Goal: Task Accomplishment & Management: Use online tool/utility

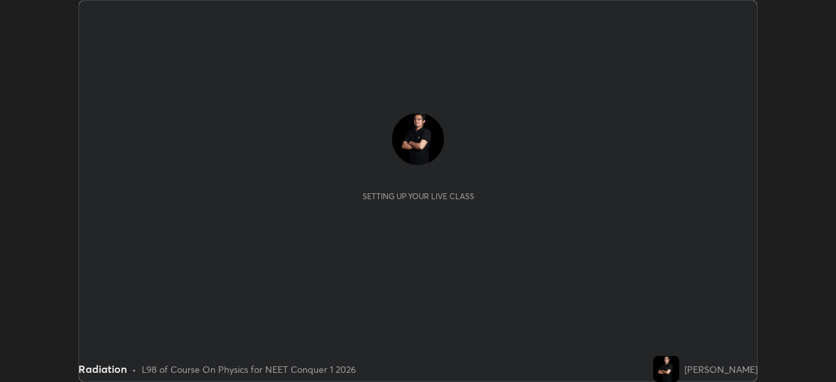
scroll to position [382, 835]
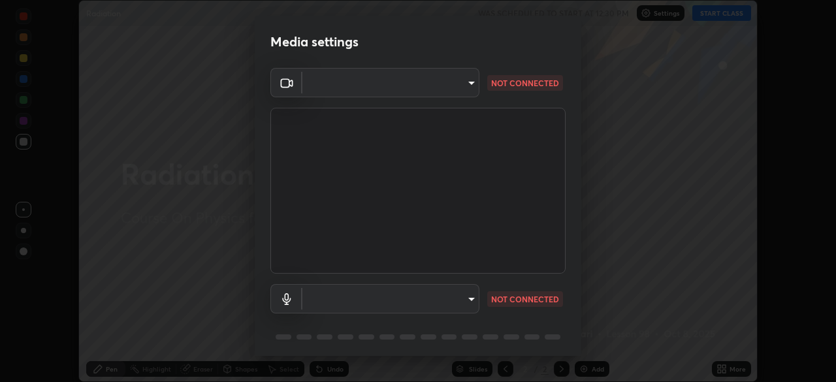
click at [428, 87] on body "Erase all Radiation WAS SCHEDULED TO START AT 12:30 PM Settings START CLASS Set…" at bounding box center [418, 191] width 836 height 382
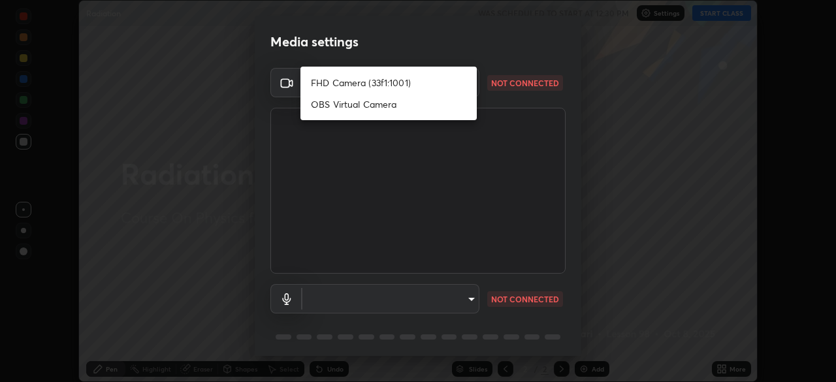
click at [379, 83] on li "FHD Camera (33f1:1001)" at bounding box center [388, 83] width 176 height 22
type input "68c352939bd83ad600e88669c83fae90bc7783e0bc72e5e501a47a46422c8f0a"
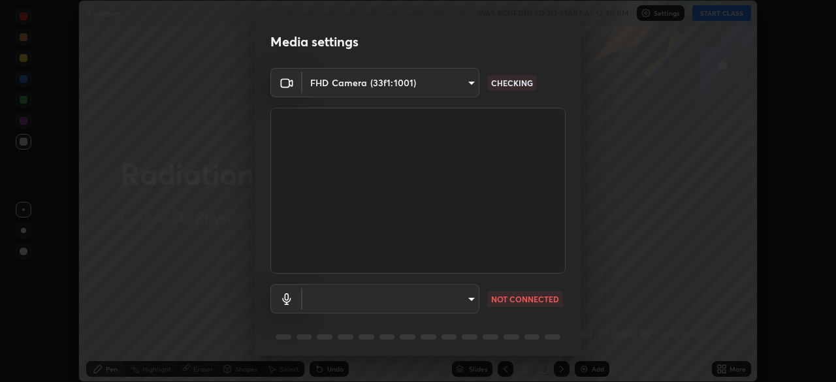
click at [419, 298] on body "Erase all Radiation WAS SCHEDULED TO START AT 12:30 PM Settings START CLASS Set…" at bounding box center [418, 191] width 836 height 382
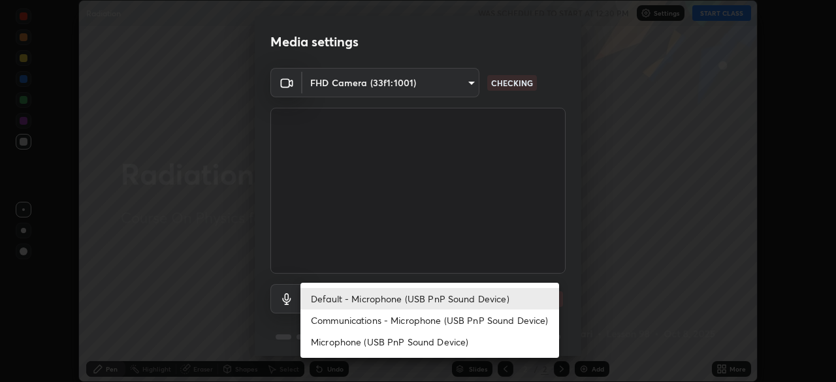
click at [381, 319] on li "Communications - Microphone (USB PnP Sound Device)" at bounding box center [429, 320] width 259 height 22
type input "communications"
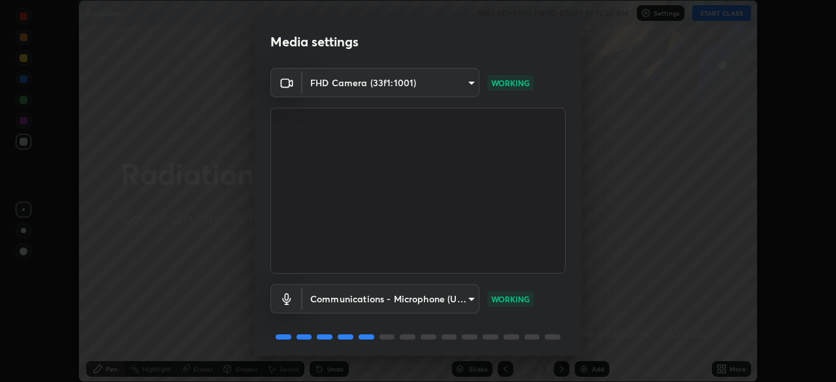
scroll to position [46, 0]
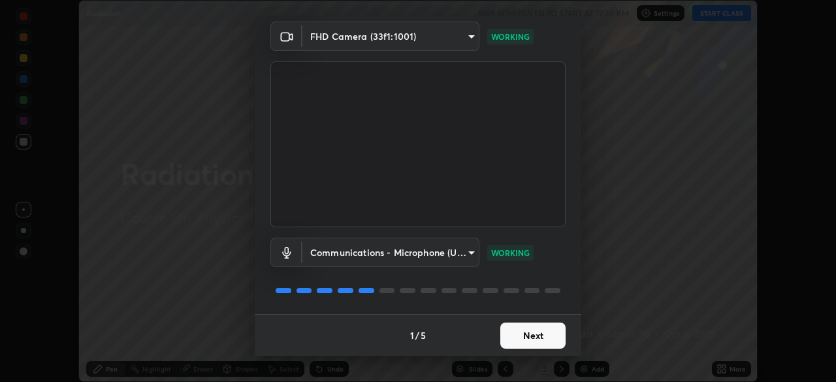
click at [535, 332] on button "Next" at bounding box center [532, 335] width 65 height 26
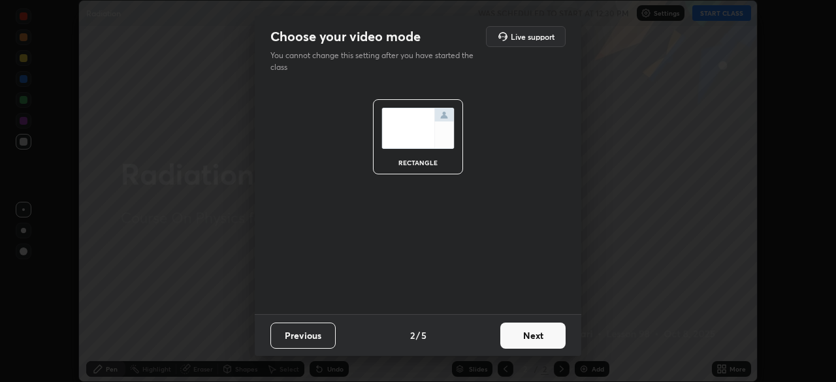
scroll to position [0, 0]
click at [558, 335] on button "Next" at bounding box center [532, 335] width 65 height 26
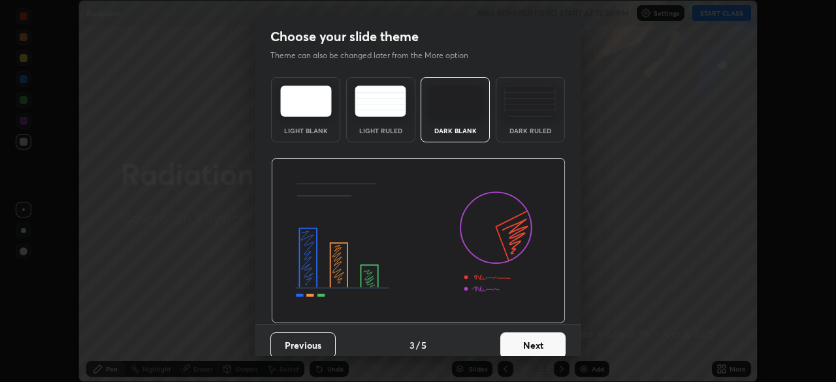
click at [529, 133] on div "Dark Ruled" at bounding box center [530, 130] width 52 height 7
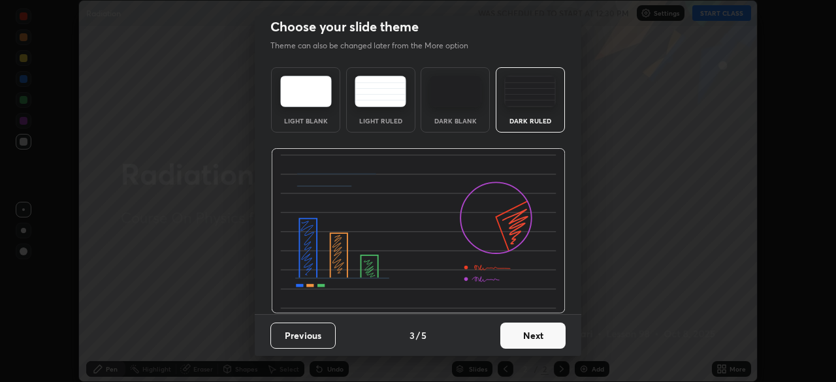
click at [539, 330] on button "Next" at bounding box center [532, 335] width 65 height 26
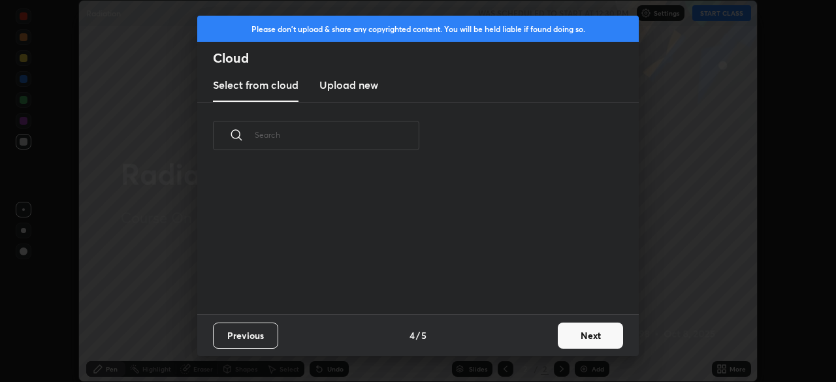
click at [577, 332] on button "Next" at bounding box center [590, 335] width 65 height 26
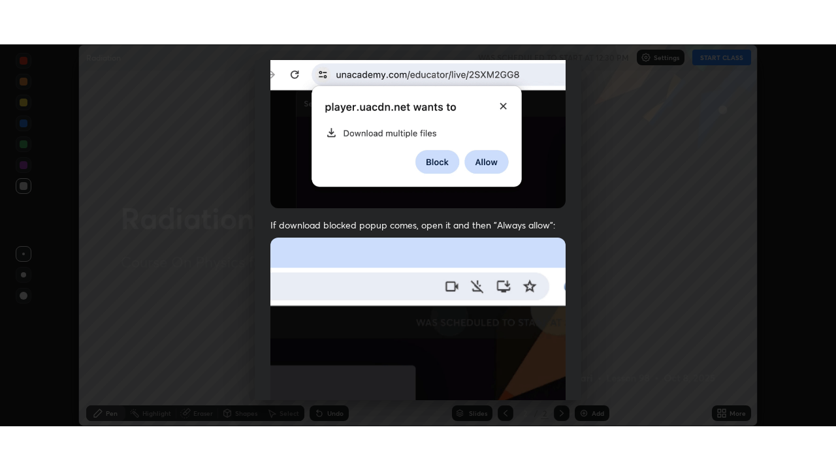
scroll to position [313, 0]
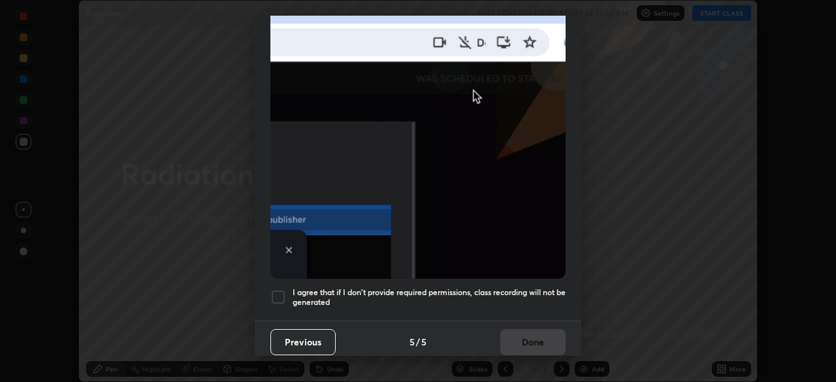
click at [281, 291] on div at bounding box center [278, 297] width 16 height 16
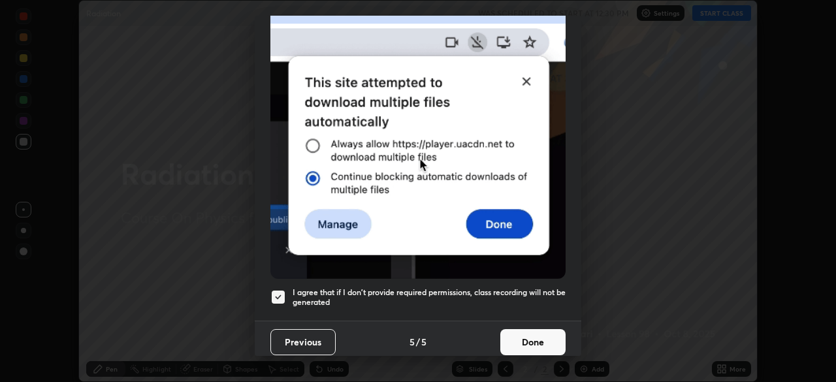
click at [546, 338] on button "Done" at bounding box center [532, 342] width 65 height 26
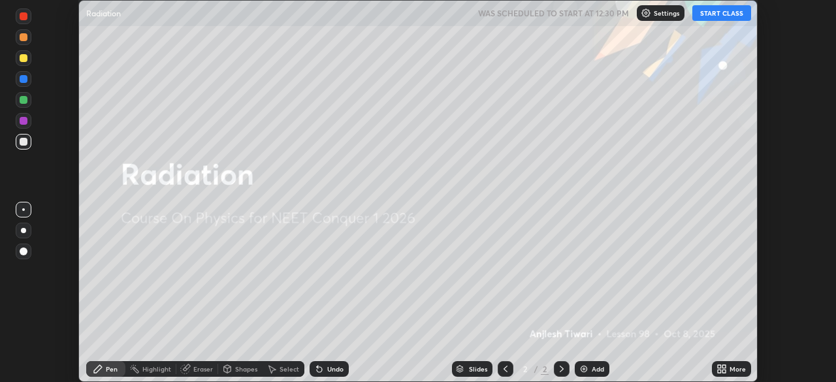
click at [593, 366] on div "Add" at bounding box center [597, 369] width 12 height 7
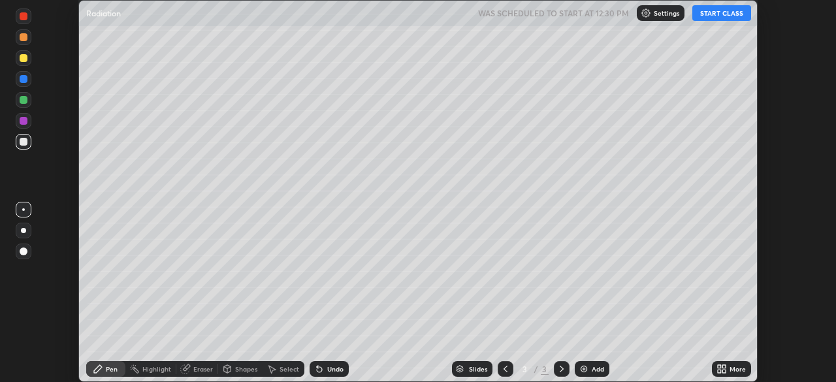
click at [732, 367] on div "More" at bounding box center [737, 369] width 16 height 7
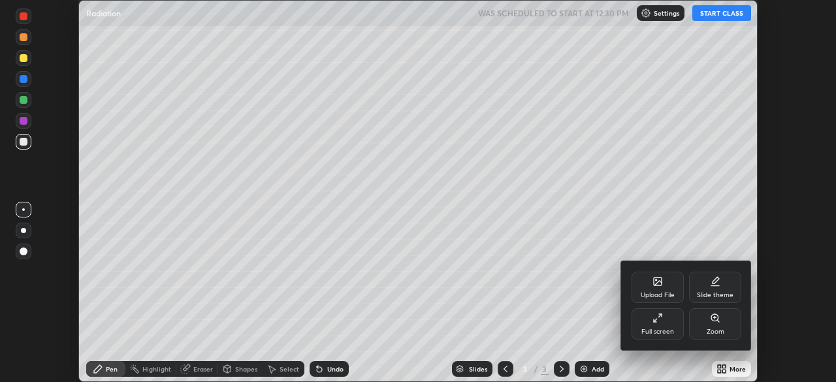
click at [666, 311] on div "Full screen" at bounding box center [657, 323] width 52 height 31
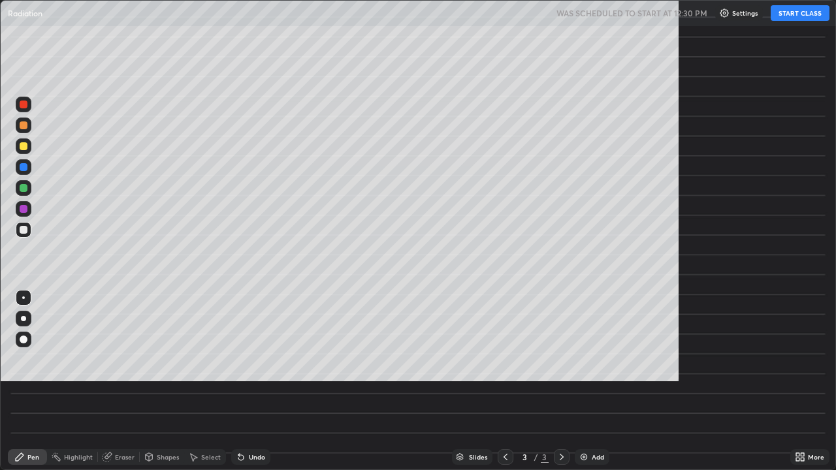
scroll to position [470, 836]
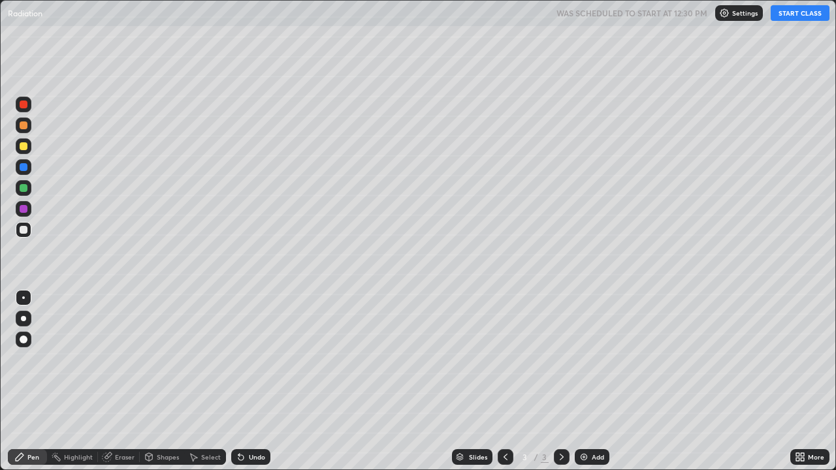
click at [783, 17] on button "START CLASS" at bounding box center [799, 13] width 59 height 16
click at [29, 319] on div at bounding box center [24, 319] width 16 height 16
click at [164, 381] on div "Shapes" at bounding box center [168, 457] width 22 height 7
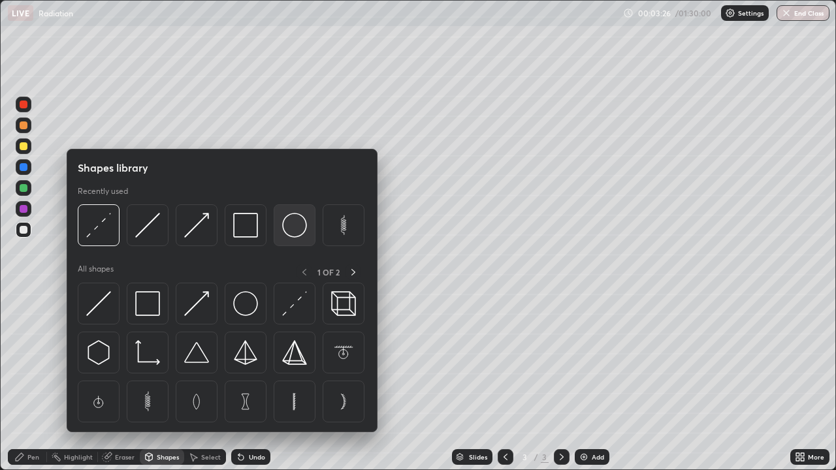
click at [291, 238] on img at bounding box center [294, 225] width 25 height 25
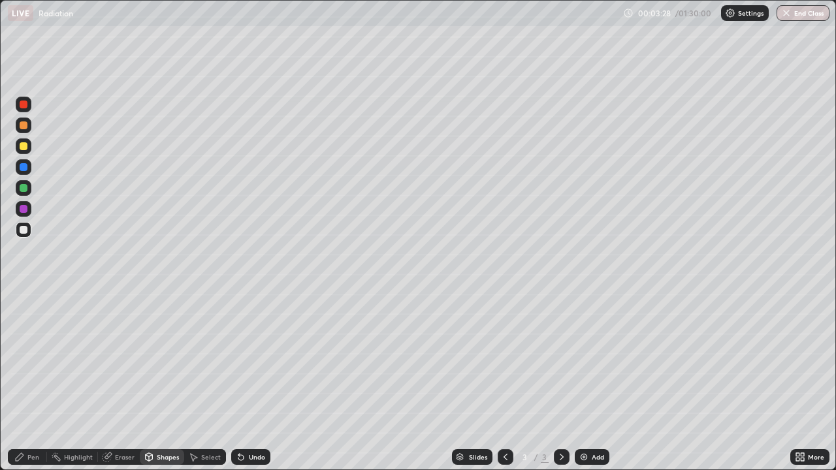
click at [36, 381] on div "Pen" at bounding box center [33, 457] width 12 height 7
click at [29, 150] on div at bounding box center [24, 146] width 16 height 16
click at [24, 232] on div at bounding box center [24, 230] width 8 height 8
click at [199, 381] on div "Select" at bounding box center [205, 457] width 42 height 16
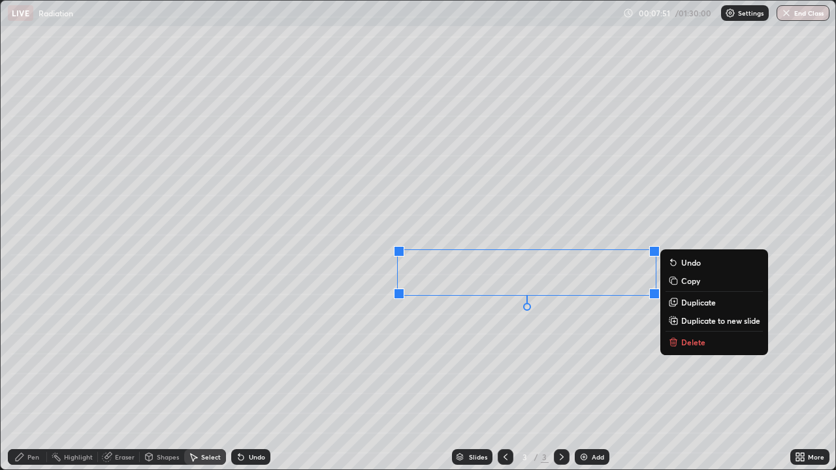
click at [687, 341] on p "Delete" at bounding box center [693, 342] width 24 height 10
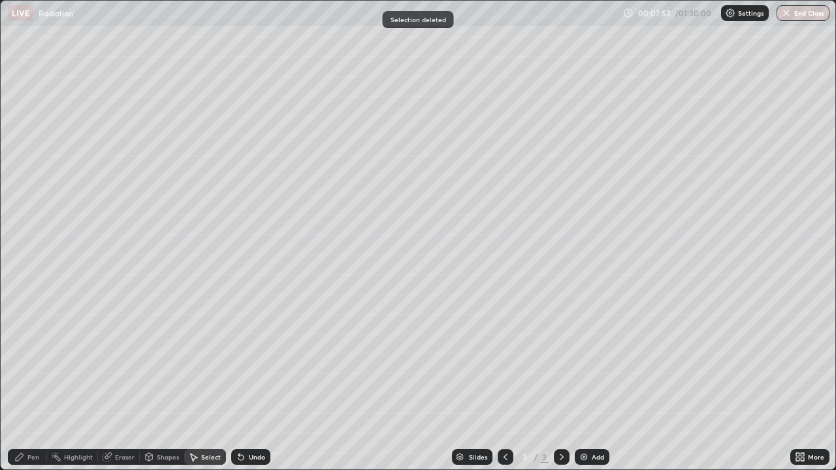
click at [29, 381] on div "Pen" at bounding box center [33, 457] width 12 height 7
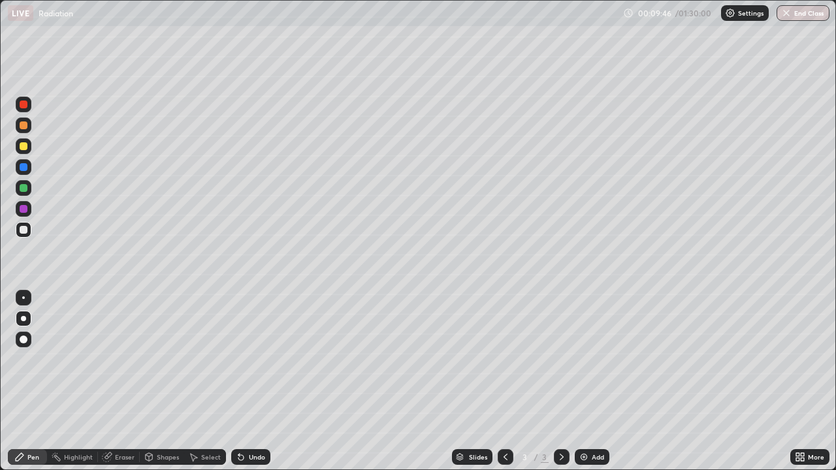
click at [242, 381] on icon at bounding box center [241, 457] width 10 height 10
click at [240, 381] on icon at bounding box center [240, 457] width 5 height 5
click at [596, 381] on div "Add" at bounding box center [597, 457] width 12 height 7
click at [503, 381] on icon at bounding box center [505, 457] width 4 height 7
click at [556, 381] on icon at bounding box center [561, 457] width 10 height 10
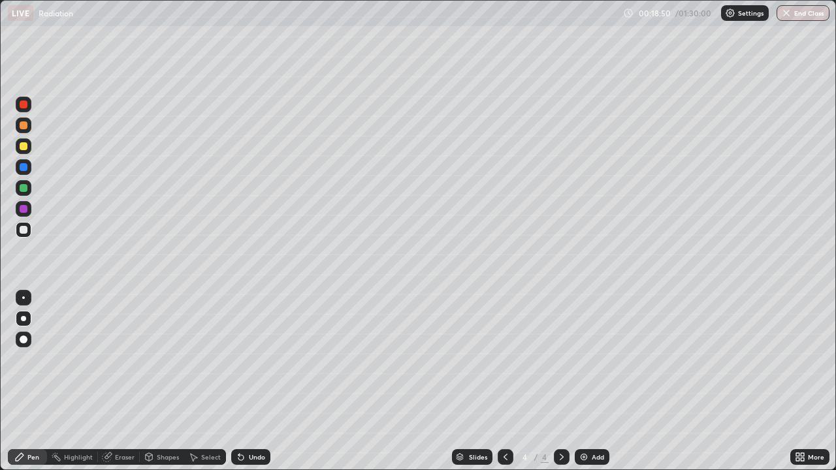
click at [588, 381] on div "Add" at bounding box center [591, 457] width 35 height 16
click at [502, 381] on icon at bounding box center [505, 457] width 10 height 10
click at [560, 381] on icon at bounding box center [561, 457] width 10 height 10
click at [25, 304] on div at bounding box center [24, 298] width 16 height 16
click at [24, 319] on div at bounding box center [23, 318] width 5 height 5
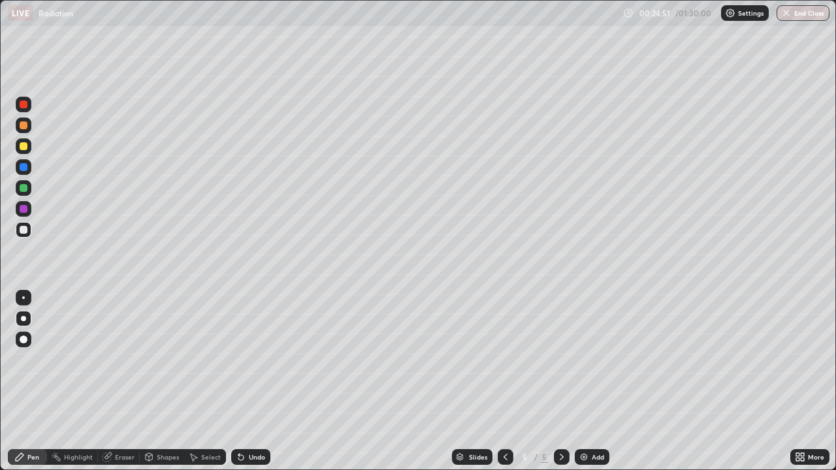
click at [24, 147] on div at bounding box center [24, 146] width 8 height 8
click at [24, 231] on div at bounding box center [24, 230] width 8 height 8
click at [24, 152] on div at bounding box center [24, 146] width 16 height 16
click at [249, 381] on div "Undo" at bounding box center [257, 457] width 16 height 7
click at [251, 381] on div "Undo" at bounding box center [257, 457] width 16 height 7
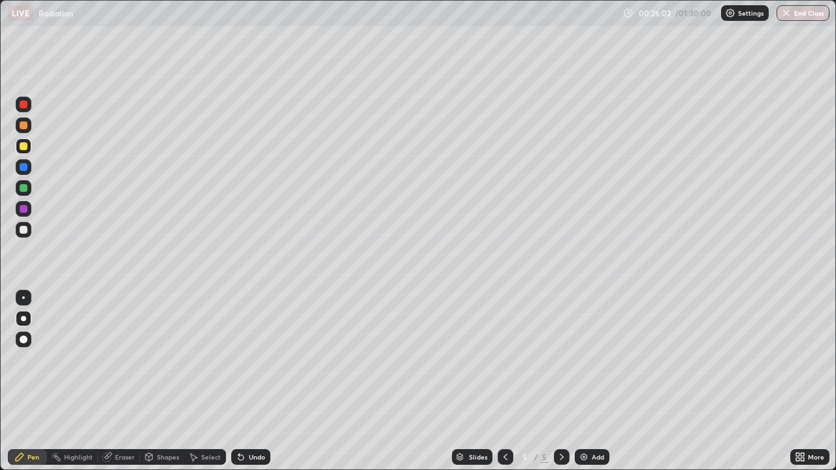
click at [252, 381] on div "Undo" at bounding box center [257, 457] width 16 height 7
click at [28, 229] on div at bounding box center [24, 230] width 16 height 16
click at [583, 381] on img at bounding box center [583, 457] width 10 height 10
click at [504, 381] on icon at bounding box center [505, 457] width 10 height 10
click at [561, 381] on icon at bounding box center [561, 457] width 10 height 10
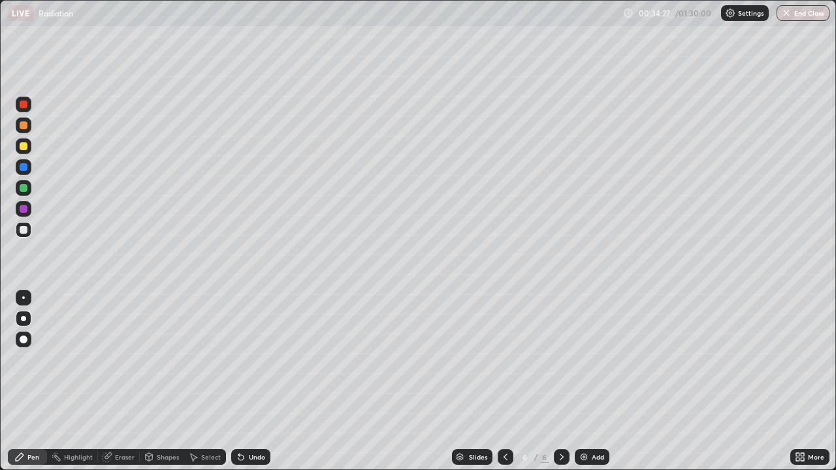
click at [211, 381] on div "Select" at bounding box center [211, 457] width 20 height 7
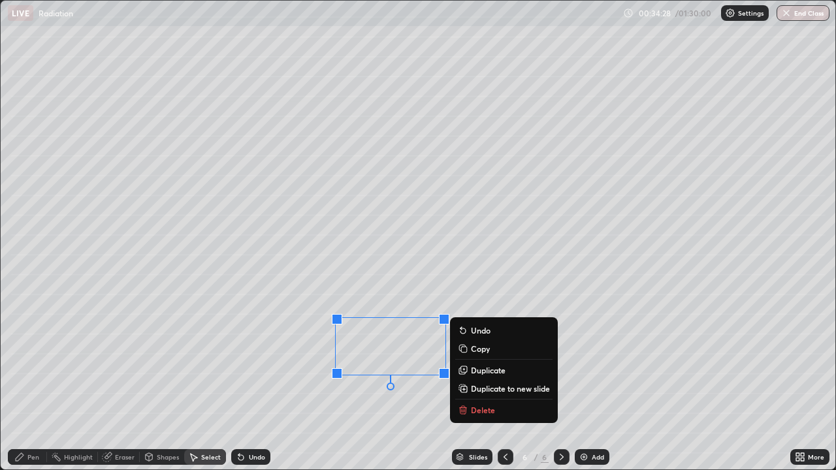
click at [485, 381] on p "Delete" at bounding box center [483, 410] width 24 height 10
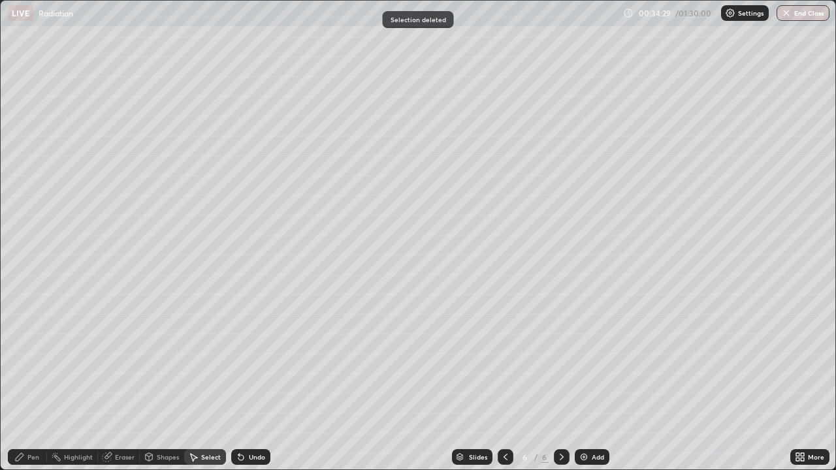
click at [29, 381] on div "Pen" at bounding box center [33, 457] width 12 height 7
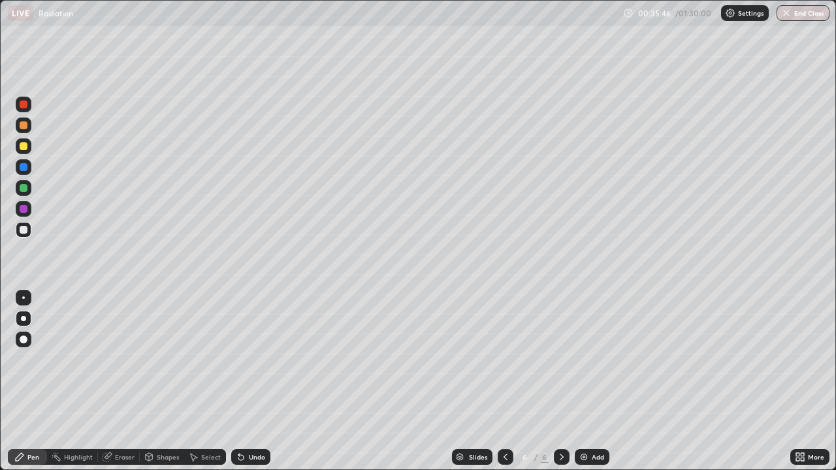
click at [249, 381] on div "Undo" at bounding box center [257, 457] width 16 height 7
click at [122, 381] on div "Eraser" at bounding box center [125, 457] width 20 height 7
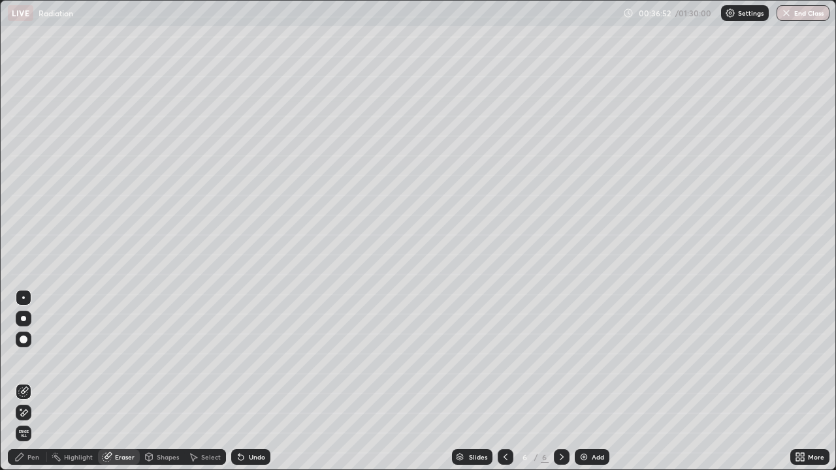
click at [30, 381] on div "Pen" at bounding box center [27, 457] width 39 height 16
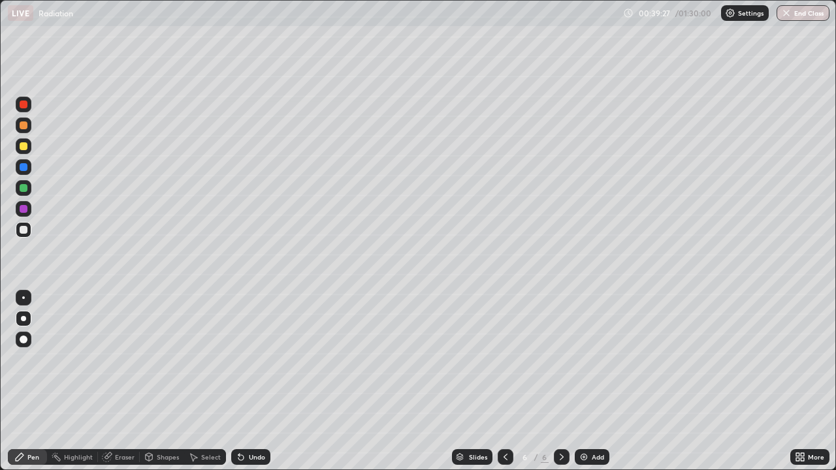
click at [589, 381] on div "Add" at bounding box center [591, 457] width 35 height 16
click at [238, 381] on icon at bounding box center [238, 454] width 1 height 1
click at [25, 151] on div at bounding box center [24, 146] width 16 height 16
click at [170, 381] on div "Shapes" at bounding box center [168, 457] width 22 height 7
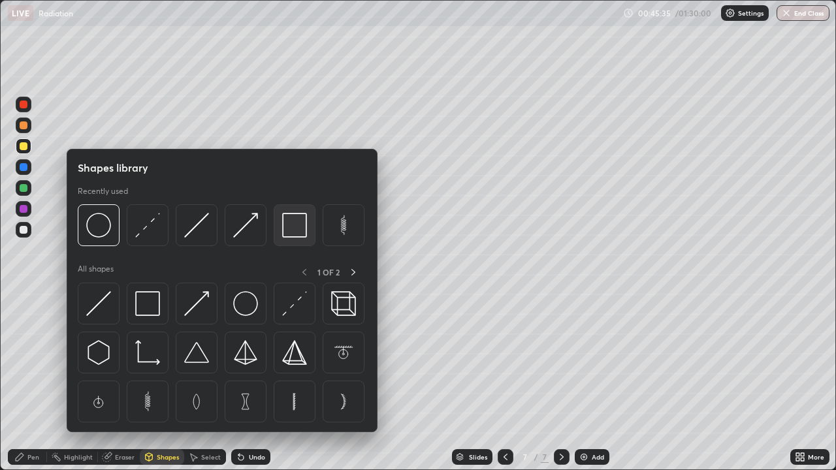
click at [288, 230] on img at bounding box center [294, 225] width 25 height 25
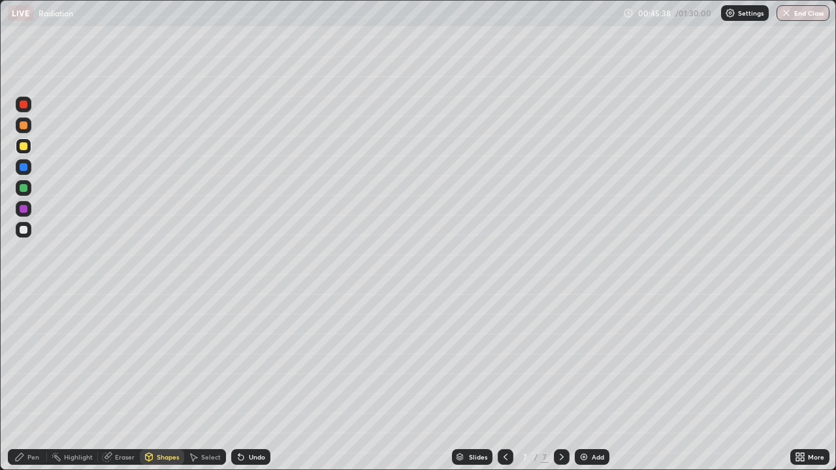
click at [20, 381] on icon at bounding box center [19, 457] width 10 height 10
click at [243, 381] on icon at bounding box center [241, 457] width 10 height 10
click at [239, 381] on icon at bounding box center [240, 457] width 5 height 5
click at [238, 381] on icon at bounding box center [238, 454] width 1 height 1
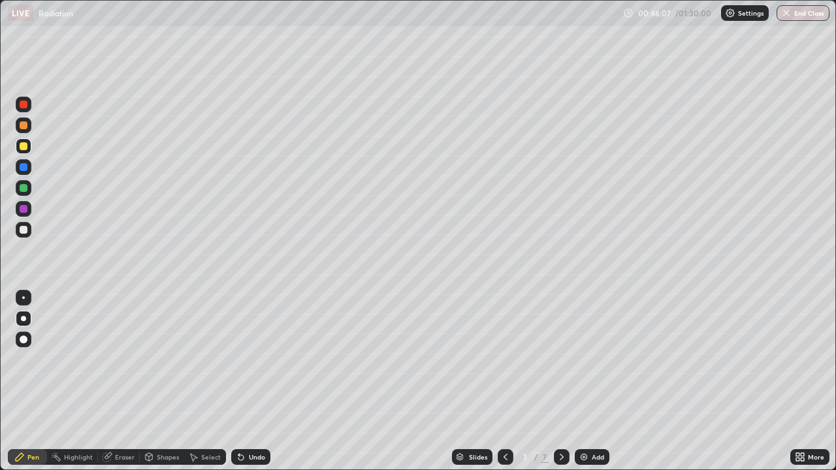
click at [238, 381] on icon at bounding box center [238, 454] width 1 height 1
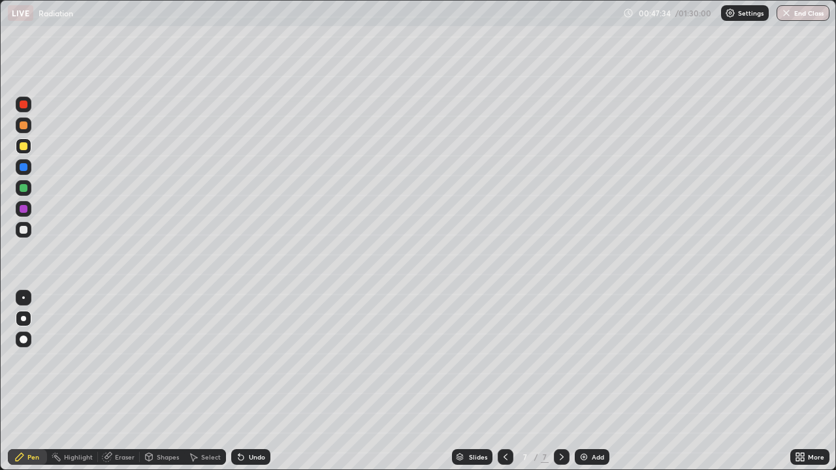
click at [118, 381] on div "Eraser" at bounding box center [125, 457] width 20 height 7
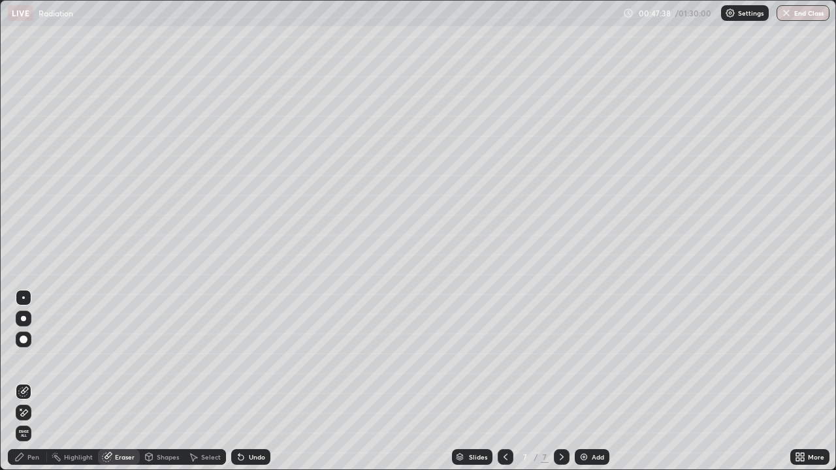
click at [35, 381] on div "Pen" at bounding box center [33, 457] width 12 height 7
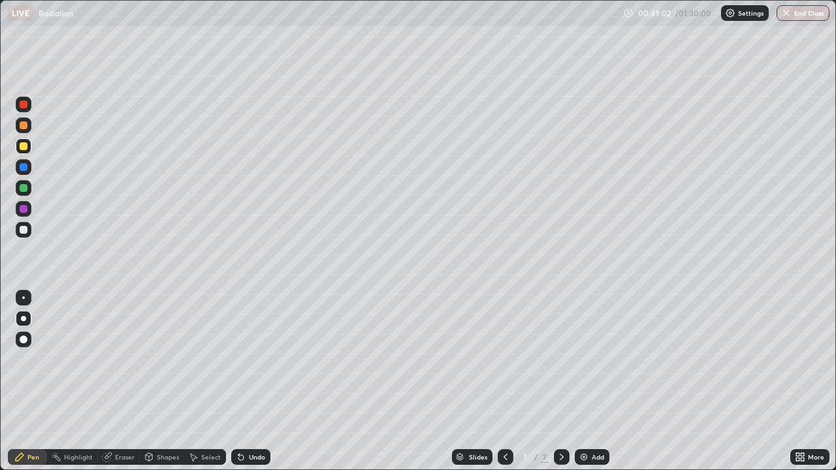
click at [239, 381] on icon at bounding box center [240, 457] width 5 height 5
click at [246, 381] on div "Undo" at bounding box center [250, 457] width 39 height 16
click at [244, 381] on div "Undo" at bounding box center [250, 457] width 39 height 16
click at [239, 381] on icon at bounding box center [240, 457] width 5 height 5
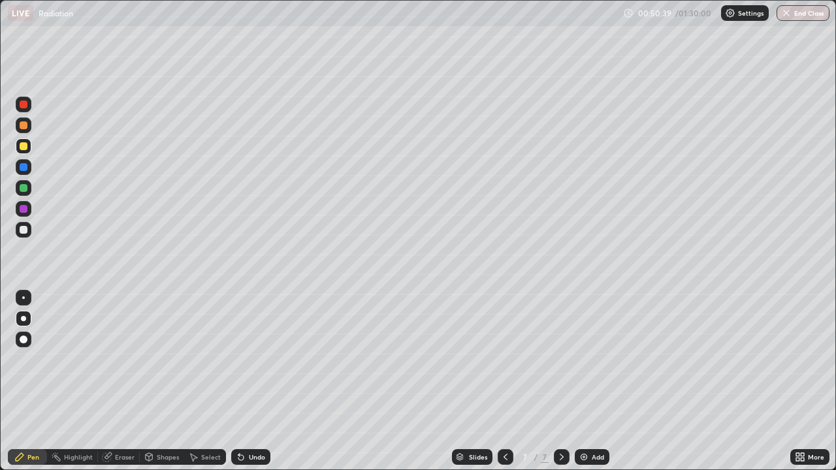
click at [166, 381] on div "Shapes" at bounding box center [168, 457] width 22 height 7
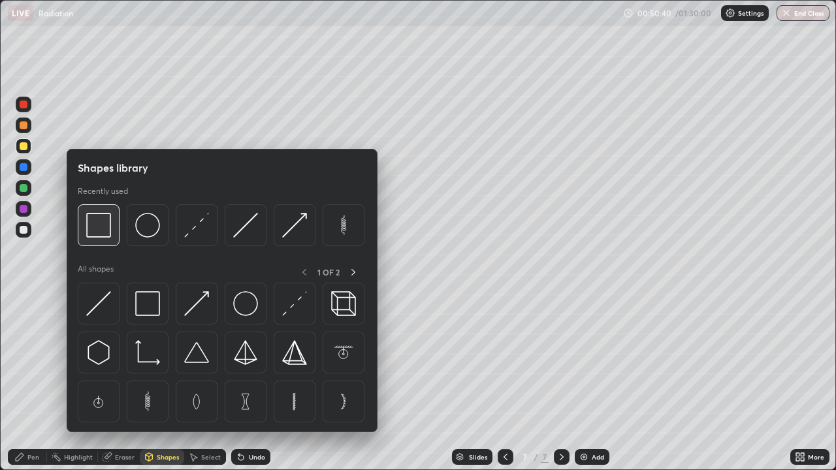
click at [108, 237] on img at bounding box center [98, 225] width 25 height 25
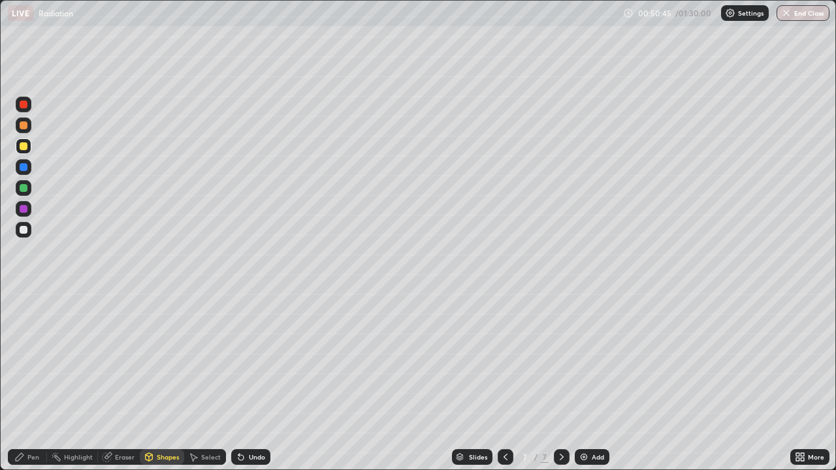
click at [25, 381] on div "Pen" at bounding box center [27, 457] width 39 height 16
click at [250, 381] on div "Undo" at bounding box center [257, 457] width 16 height 7
click at [24, 236] on div at bounding box center [24, 230] width 16 height 16
click at [29, 108] on div at bounding box center [24, 105] width 16 height 16
click at [29, 237] on div at bounding box center [24, 229] width 16 height 21
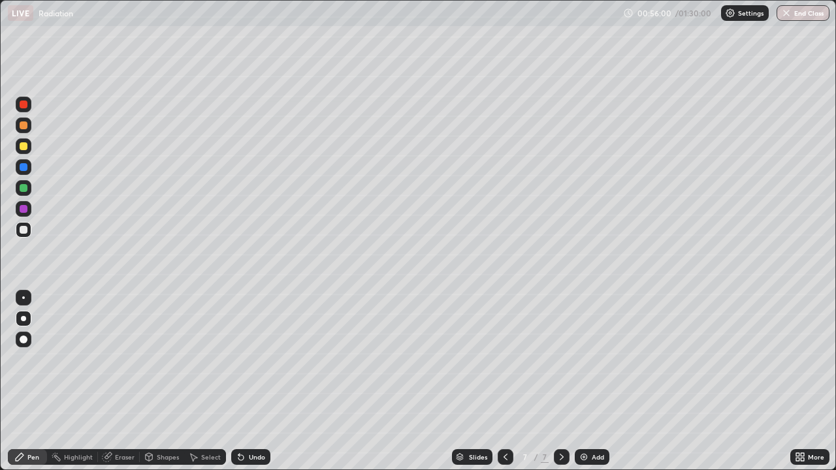
click at [591, 381] on div "Add" at bounding box center [597, 457] width 12 height 7
click at [503, 381] on div at bounding box center [505, 457] width 16 height 16
click at [560, 381] on icon at bounding box center [561, 457] width 10 height 10
click at [245, 381] on div "Undo" at bounding box center [250, 457] width 39 height 16
click at [121, 381] on div "Eraser" at bounding box center [125, 457] width 20 height 7
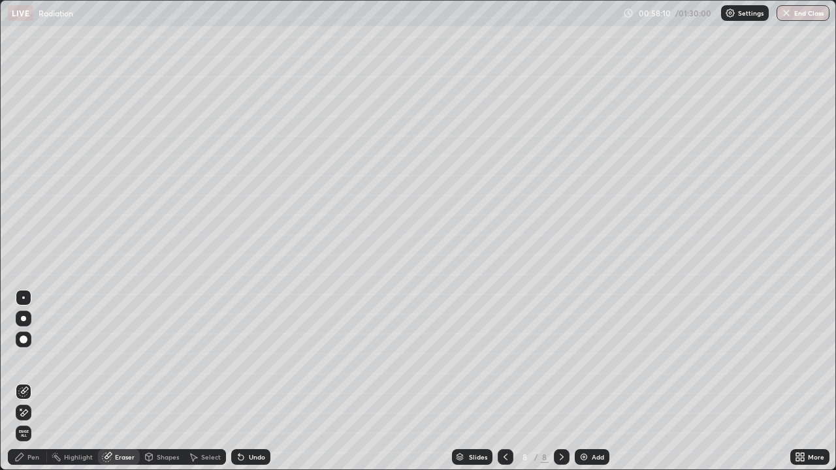
click at [33, 381] on div "Pen" at bounding box center [33, 457] width 12 height 7
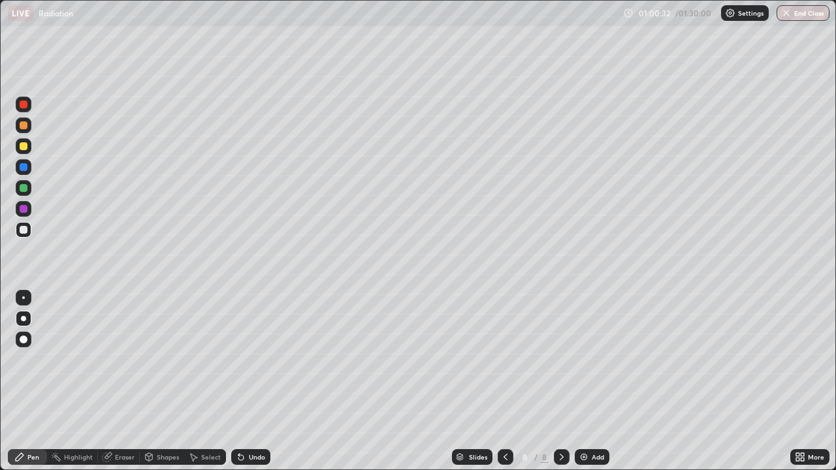
click at [504, 381] on icon at bounding box center [505, 457] width 10 height 10
click at [559, 381] on icon at bounding box center [561, 457] width 4 height 7
click at [583, 381] on img at bounding box center [583, 457] width 10 height 10
click at [29, 151] on div at bounding box center [24, 146] width 16 height 16
click at [26, 232] on div at bounding box center [24, 230] width 8 height 8
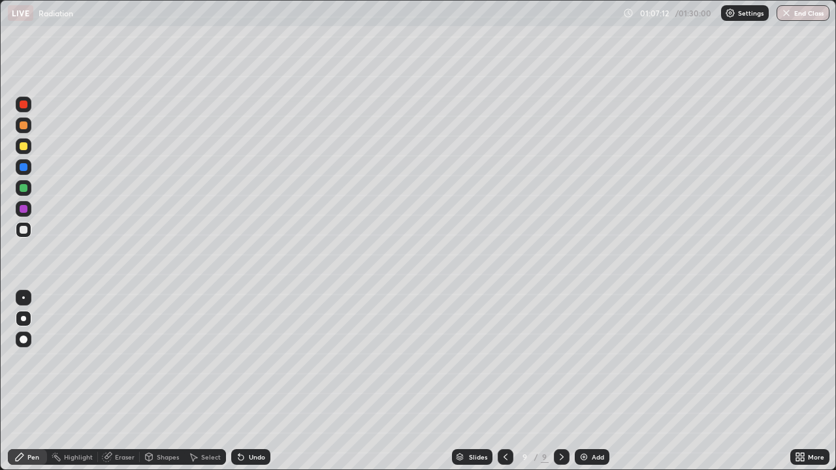
click at [25, 149] on div at bounding box center [24, 146] width 8 height 8
click at [255, 381] on div "Undo" at bounding box center [257, 457] width 16 height 7
click at [257, 381] on div "Undo" at bounding box center [257, 457] width 16 height 7
click at [257, 381] on div "Undo" at bounding box center [250, 457] width 39 height 16
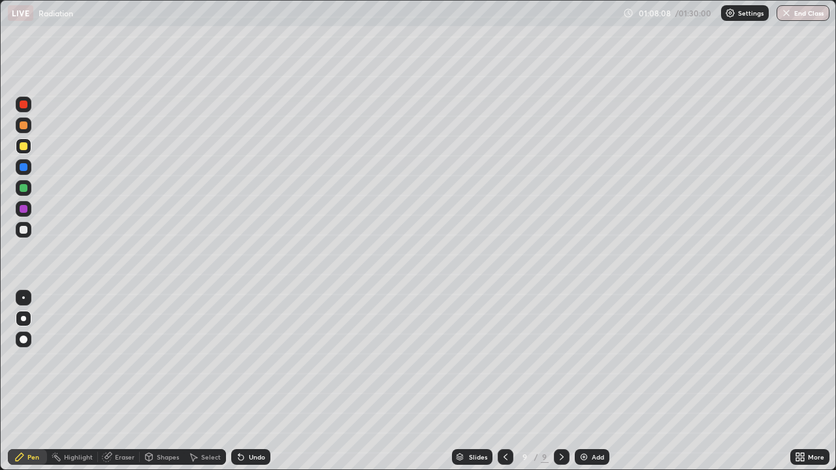
click at [257, 381] on div "Undo" at bounding box center [250, 457] width 39 height 16
click at [259, 381] on div "Undo" at bounding box center [250, 457] width 39 height 16
click at [260, 381] on div "Undo" at bounding box center [250, 457] width 39 height 16
click at [261, 381] on div "Undo" at bounding box center [250, 457] width 39 height 16
click at [262, 381] on div "Undo" at bounding box center [250, 457] width 39 height 16
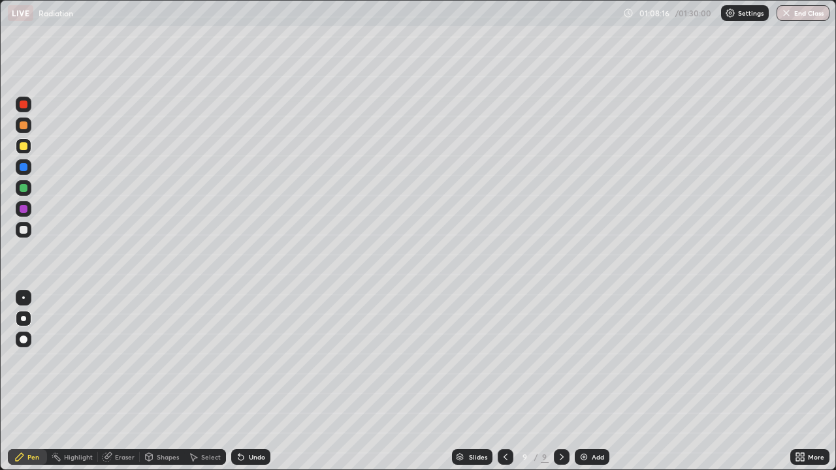
click at [22, 231] on div at bounding box center [24, 230] width 8 height 8
click at [800, 18] on button "End Class" at bounding box center [802, 13] width 53 height 16
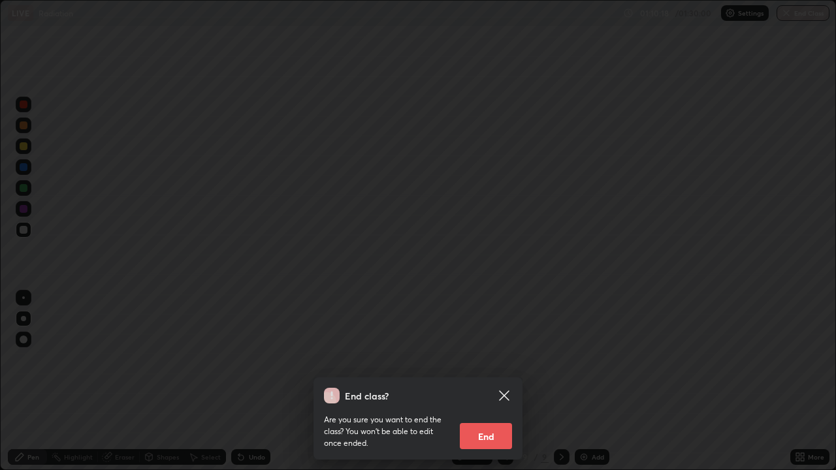
click at [493, 381] on button "End" at bounding box center [486, 436] width 52 height 26
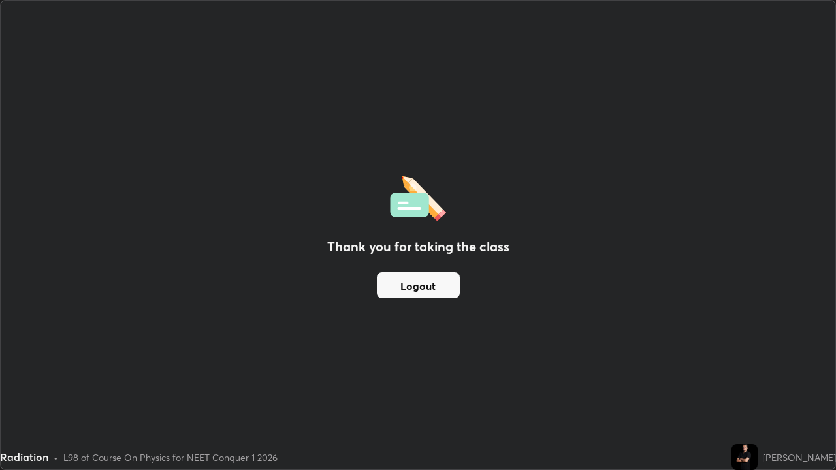
click at [437, 289] on button "Logout" at bounding box center [418, 285] width 83 height 26
